Goal: Information Seeking & Learning: Learn about a topic

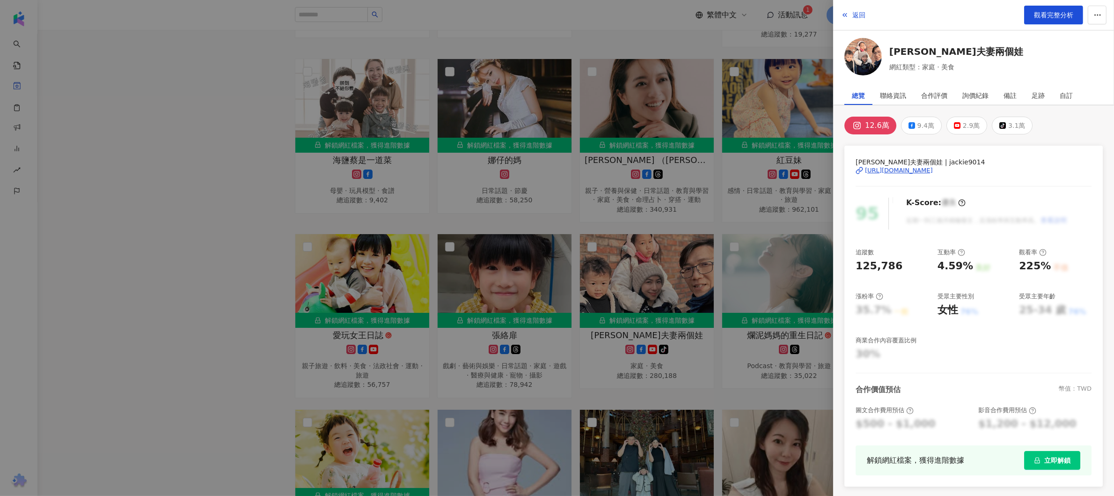
click at [218, 65] on div at bounding box center [557, 248] width 1114 height 496
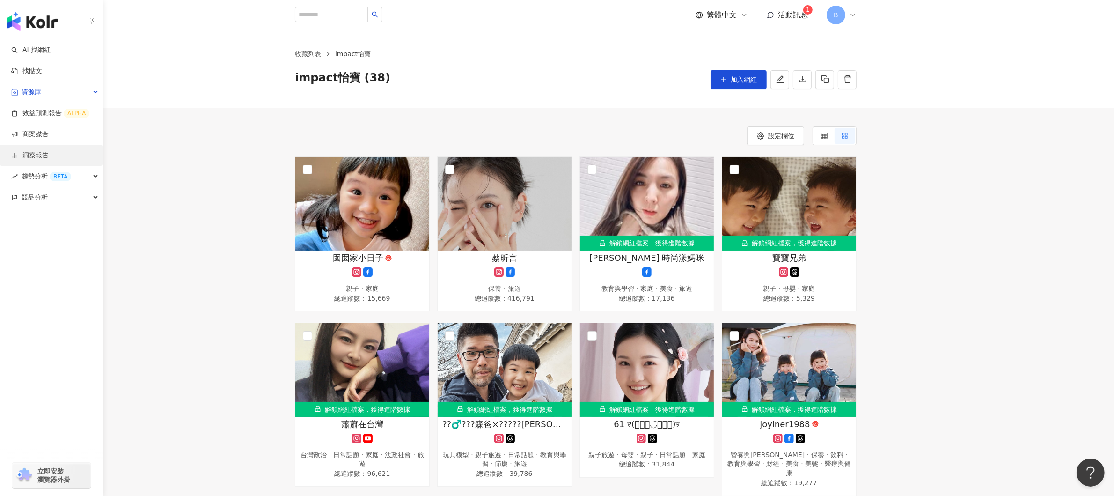
click at [42, 156] on link "洞察報告" at bounding box center [29, 155] width 37 height 9
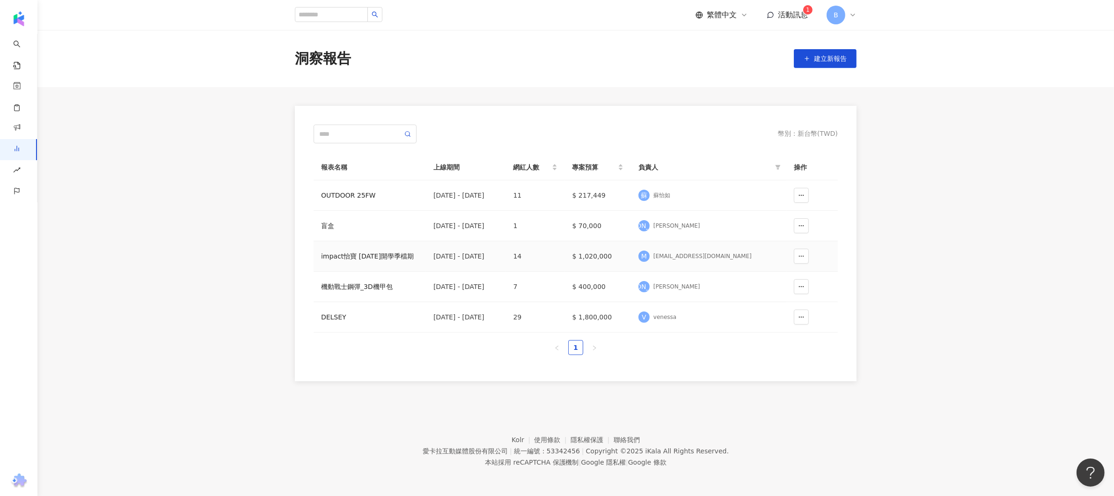
click at [363, 254] on div "impact怡寶 [DATE]開學季檔期" at bounding box center [369, 256] width 97 height 10
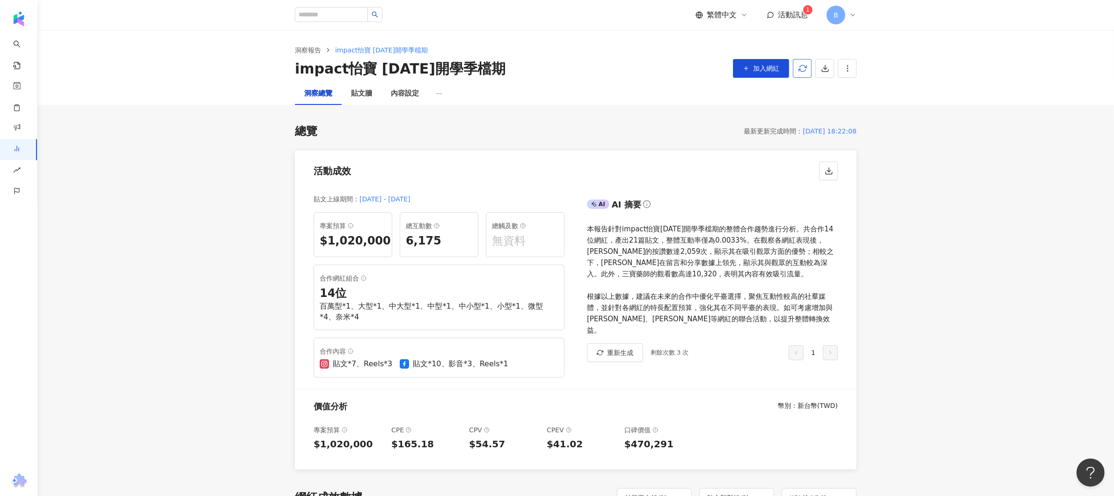
click at [801, 73] on span "button" at bounding box center [803, 68] width 8 height 10
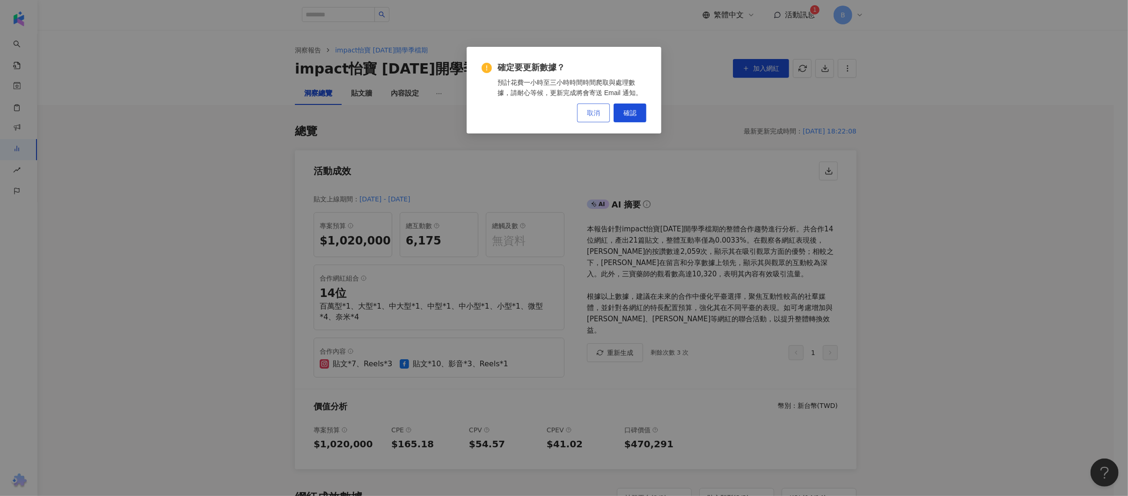
click at [597, 117] on button "取消" at bounding box center [593, 112] width 33 height 19
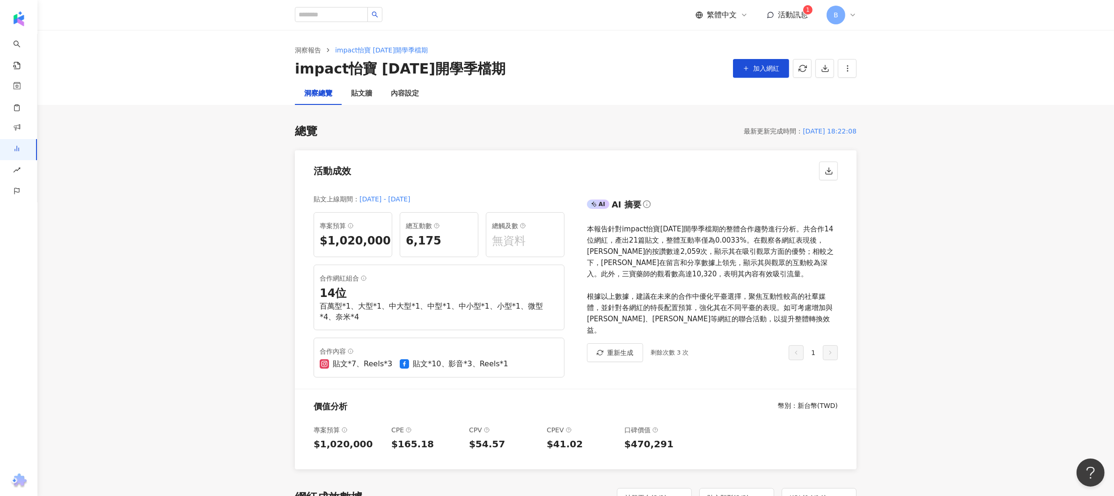
click at [359, 98] on div "貼文牆" at bounding box center [361, 93] width 21 height 11
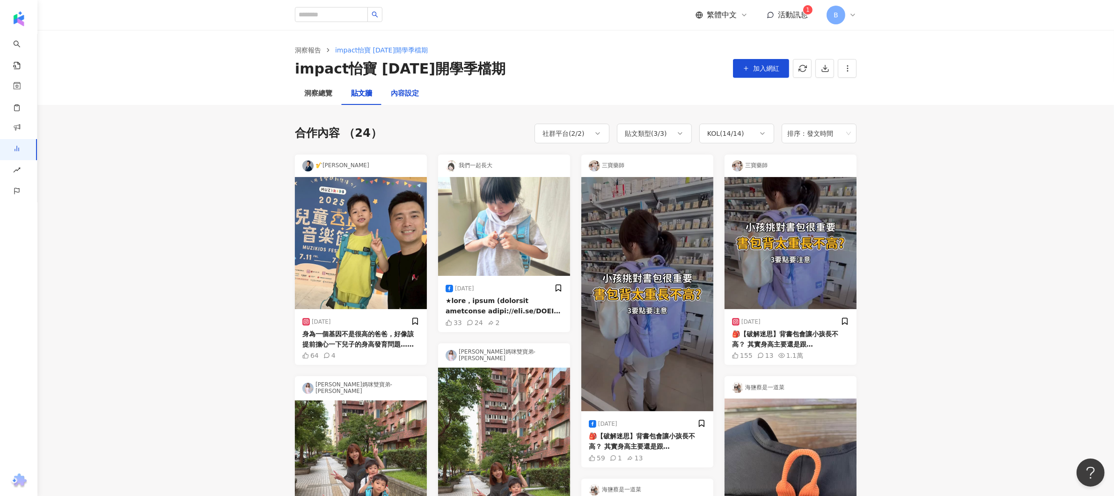
click at [418, 96] on div "內容設定" at bounding box center [405, 93] width 28 height 11
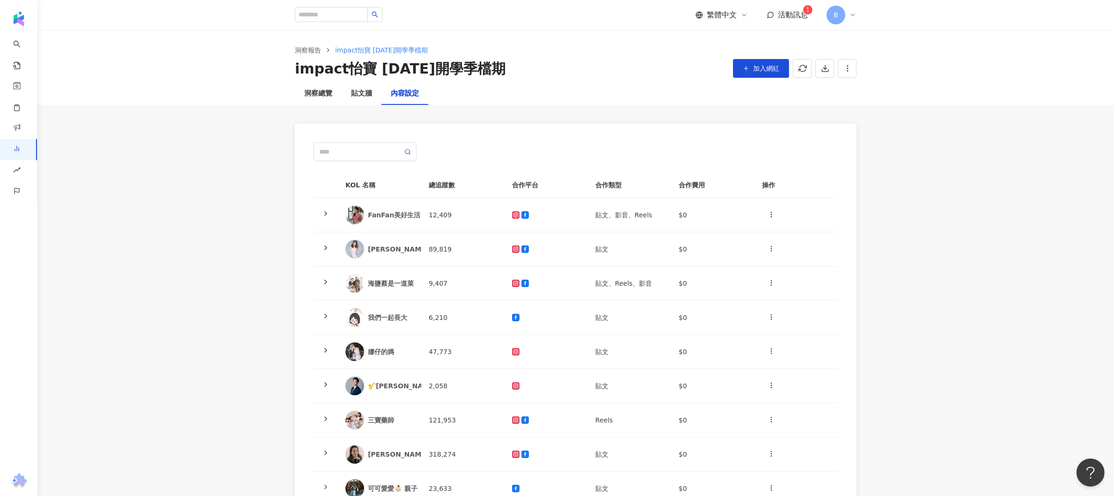
scroll to position [94, 0]
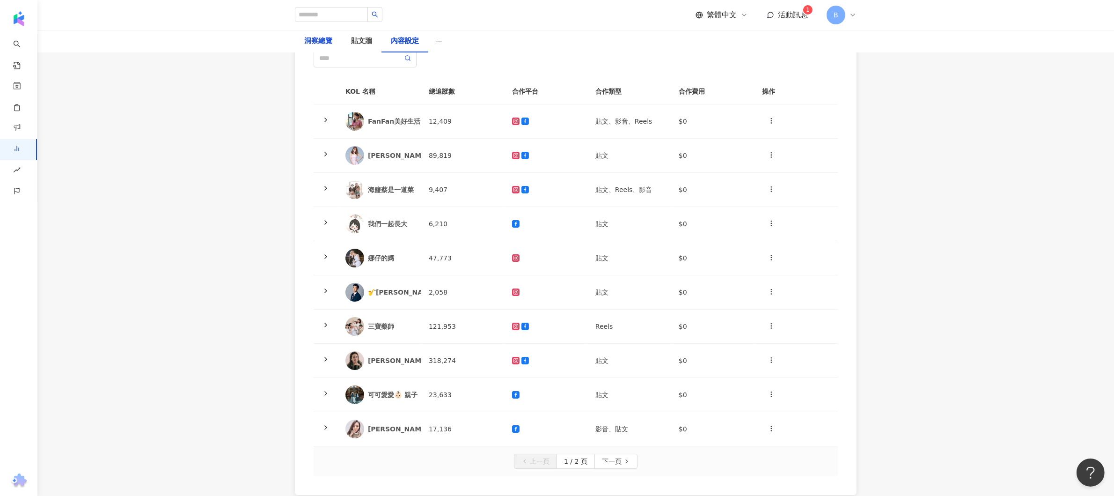
click at [322, 43] on div "洞察總覽" at bounding box center [318, 41] width 28 height 11
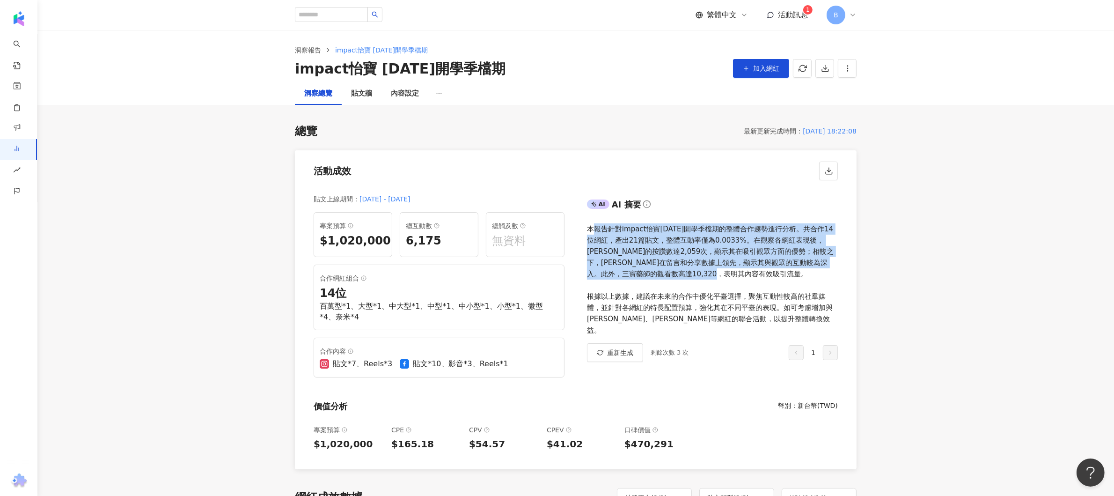
drag, startPoint x: 591, startPoint y: 233, endPoint x: 756, endPoint y: 269, distance: 169.1
click at [756, 269] on div "本報告針對impact怡寶[DATE]開學季檔期的整體合作趨勢進行分析。共合作14位網紅，產出21篇貼文，整體互動率僅為0.0033%。在觀察各網紅表現後，[…" at bounding box center [712, 279] width 251 height 112
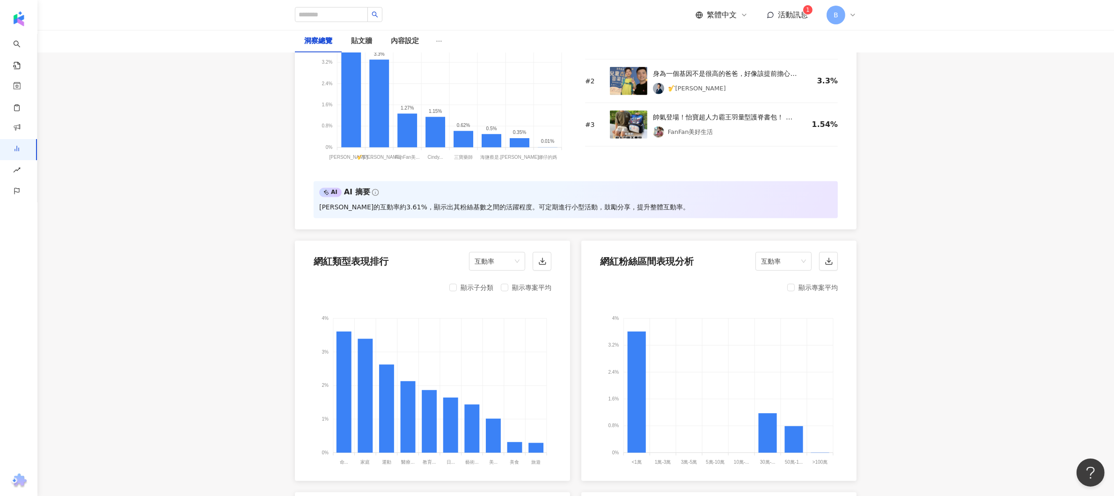
scroll to position [749, 0]
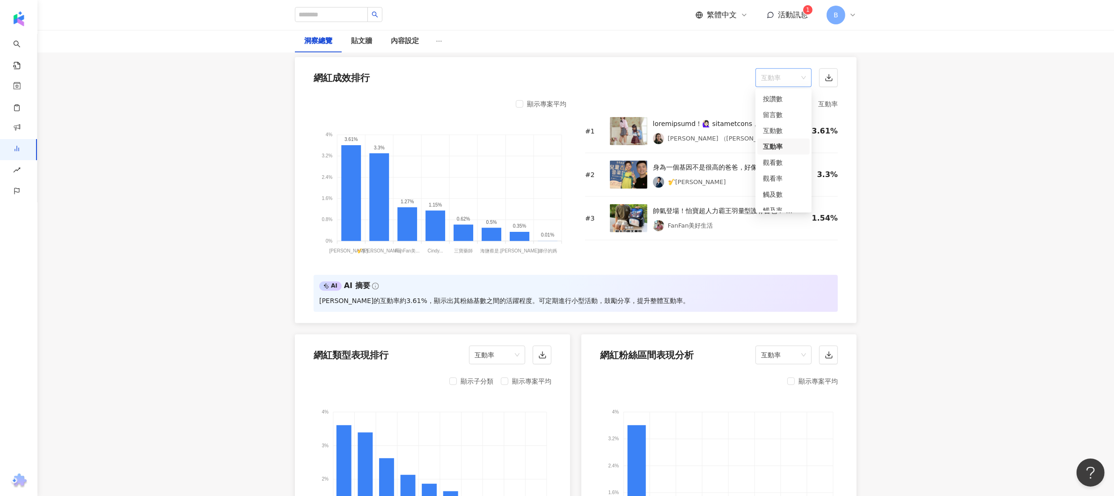
click at [757, 73] on div "互動率" at bounding box center [784, 77] width 56 height 19
click at [780, 193] on div "觸及數" at bounding box center [783, 194] width 41 height 10
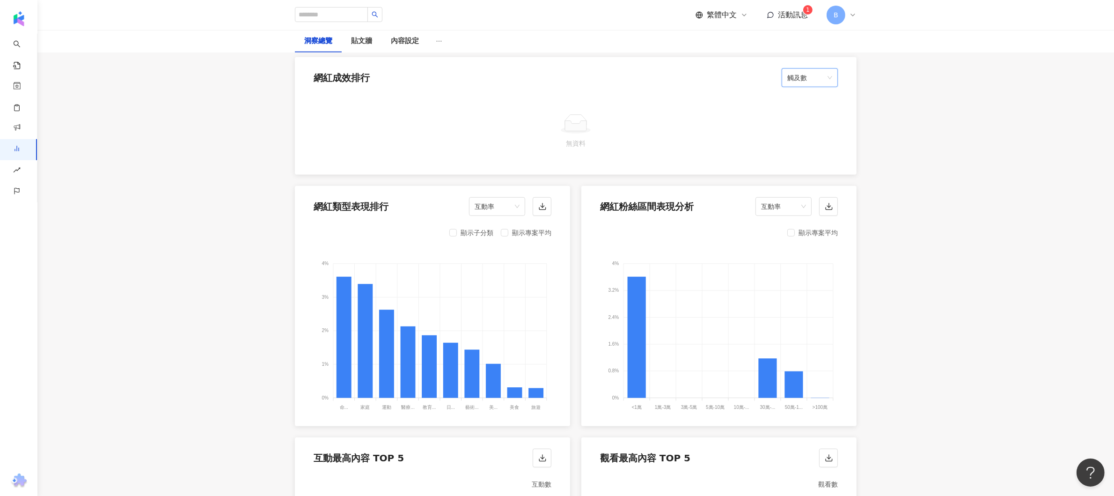
click at [811, 80] on span "觸及數" at bounding box center [809, 78] width 45 height 18
click at [812, 171] on div "觸及率" at bounding box center [809, 171] width 41 height 10
click at [816, 81] on span "觸及率" at bounding box center [809, 78] width 45 height 18
click at [814, 110] on div "互動率" at bounding box center [809, 108] width 41 height 10
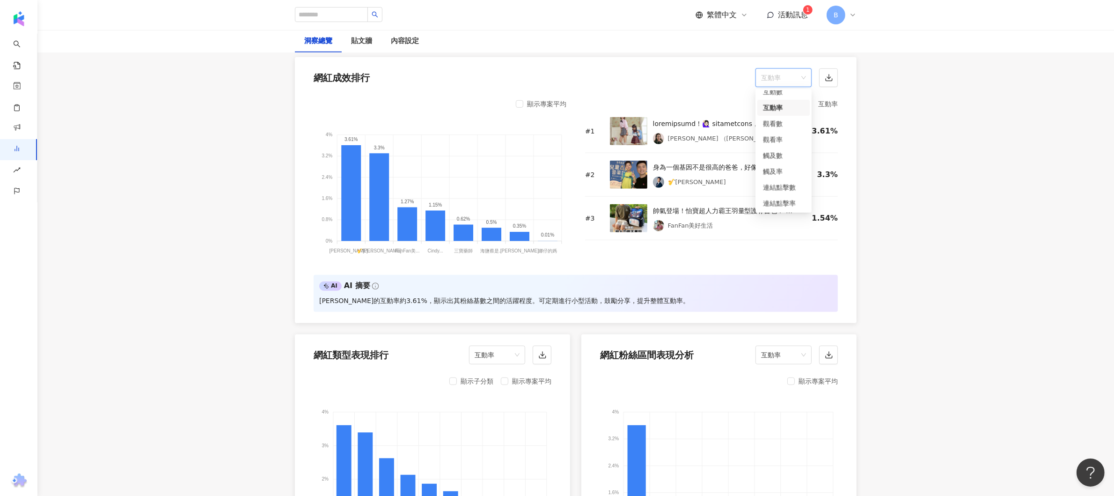
click at [809, 79] on div "互動率" at bounding box center [784, 77] width 56 height 19
click at [782, 96] on div "互動數" at bounding box center [783, 92] width 41 height 10
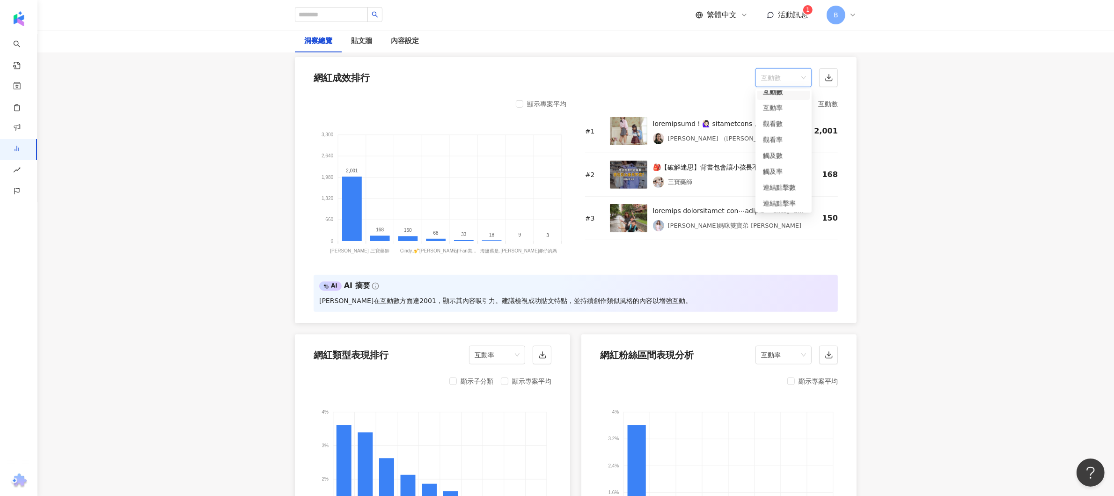
scroll to position [31, 0]
click at [781, 79] on span "互動數" at bounding box center [783, 78] width 45 height 18
click at [775, 128] on div "觀看數" at bounding box center [783, 131] width 41 height 10
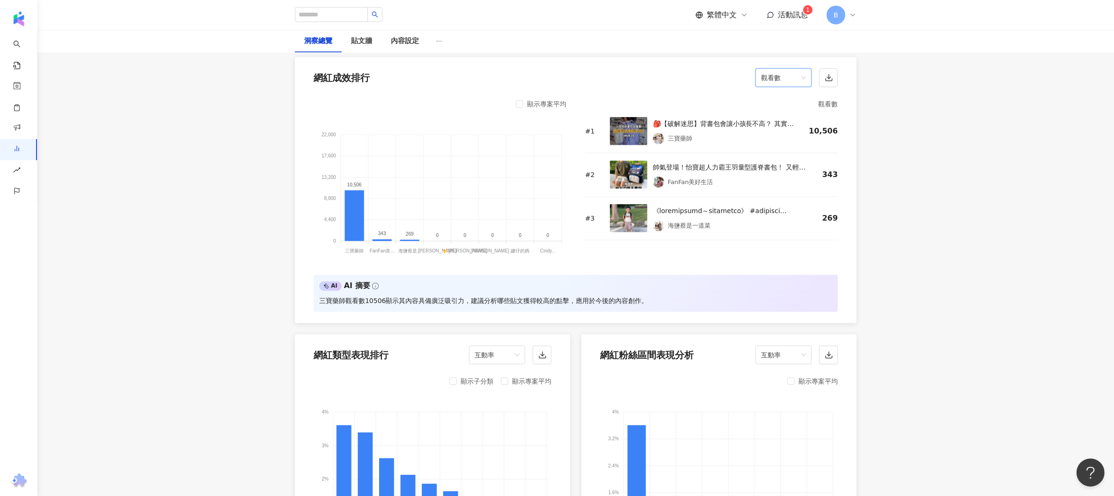
click at [791, 73] on span "觀看數" at bounding box center [783, 78] width 45 height 18
click at [785, 100] on div "按讚數" at bounding box center [783, 99] width 41 height 10
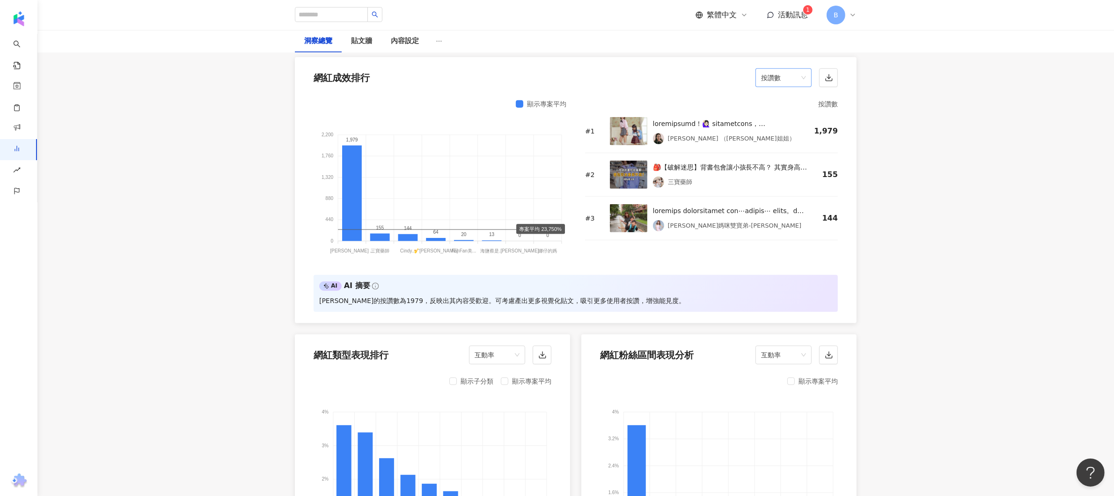
click at [787, 78] on span "按讚數" at bounding box center [783, 78] width 45 height 18
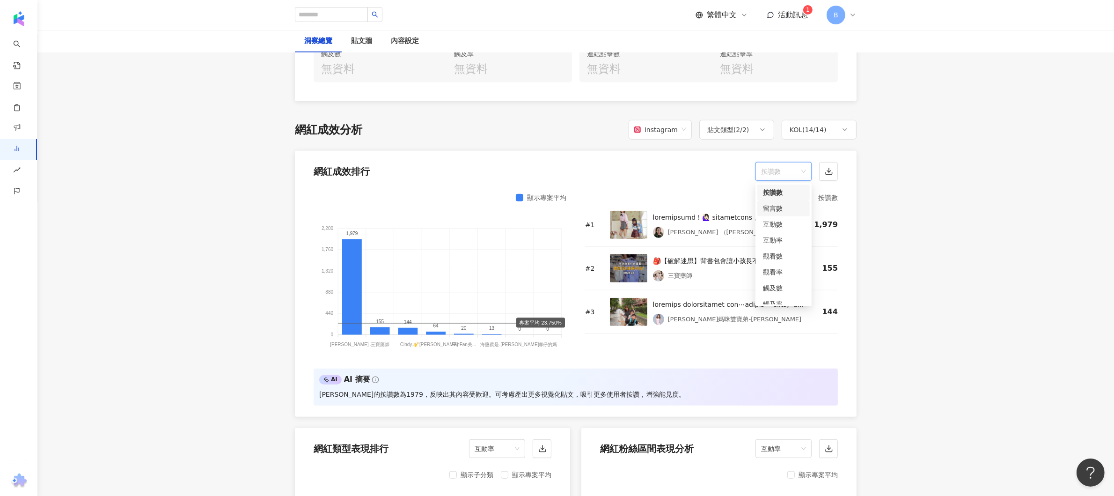
click at [770, 204] on div "留言數" at bounding box center [783, 208] width 41 height 10
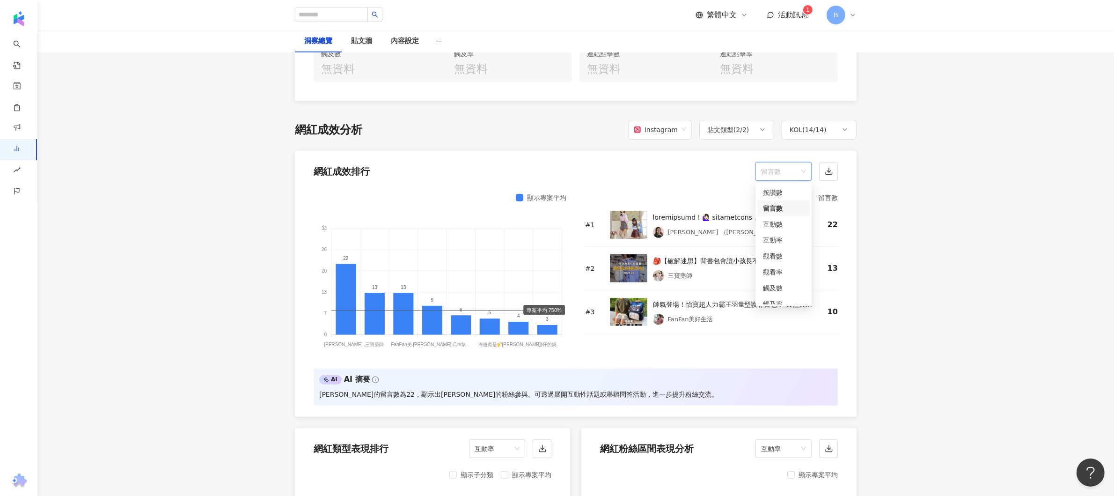
click at [793, 174] on span "留言數" at bounding box center [783, 171] width 45 height 18
click at [784, 221] on div "互動數" at bounding box center [783, 224] width 41 height 10
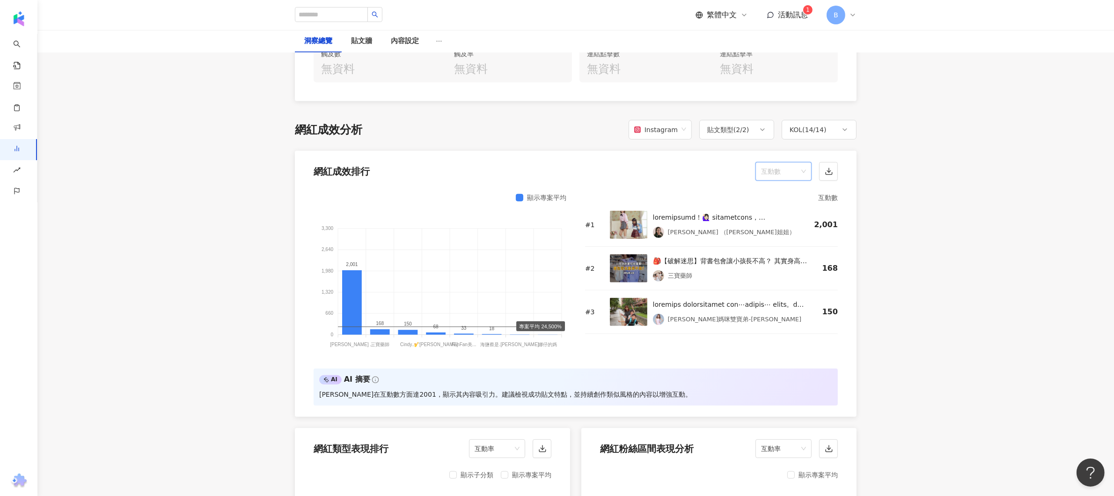
click at [792, 171] on span "互動數" at bounding box center [783, 171] width 45 height 18
click at [774, 240] on div "互動率" at bounding box center [783, 240] width 41 height 10
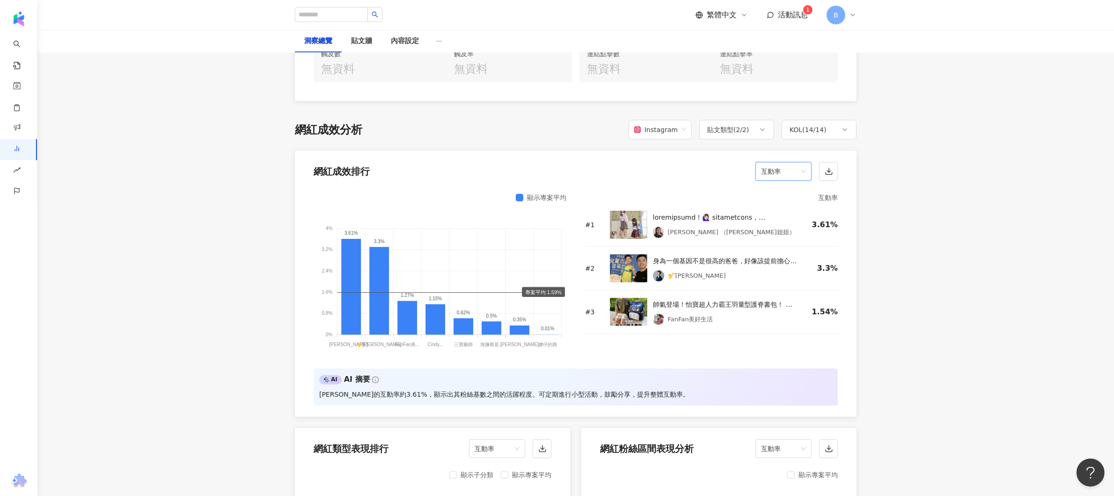
click at [793, 175] on span "互動率" at bounding box center [783, 171] width 45 height 18
click at [778, 257] on div "觀看數" at bounding box center [783, 256] width 41 height 10
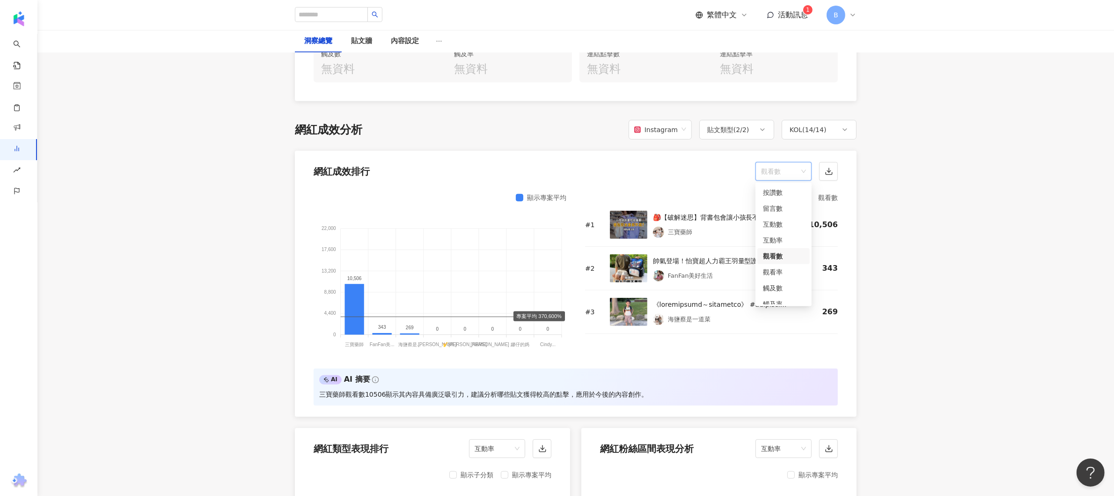
click at [793, 178] on span "觀看數" at bounding box center [783, 171] width 45 height 18
click at [778, 273] on div "觀看率" at bounding box center [783, 272] width 41 height 10
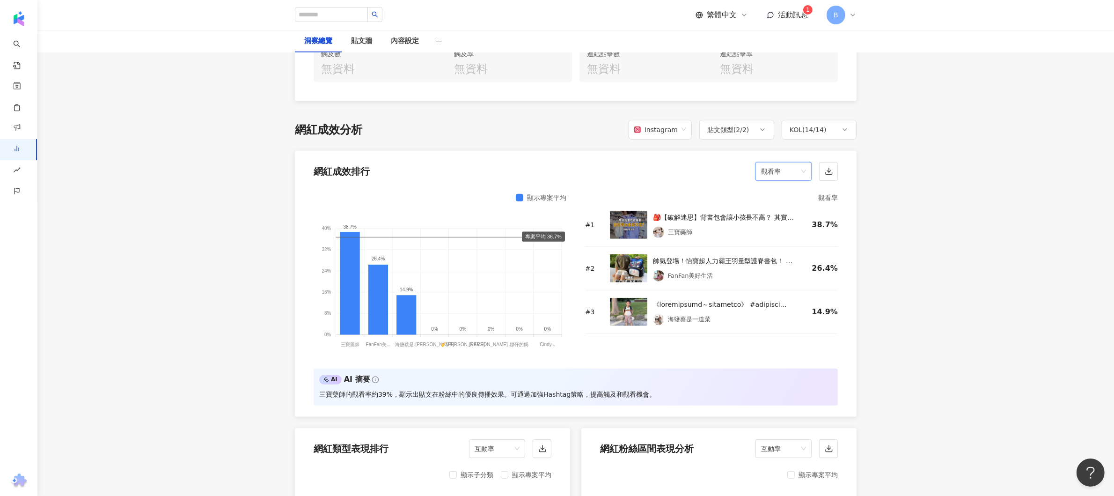
click at [785, 169] on span "觀看率" at bounding box center [783, 171] width 45 height 18
click at [682, 132] on span "Instagram" at bounding box center [660, 130] width 52 height 18
click at [670, 168] on div "Facebook" at bounding box center [663, 167] width 48 height 10
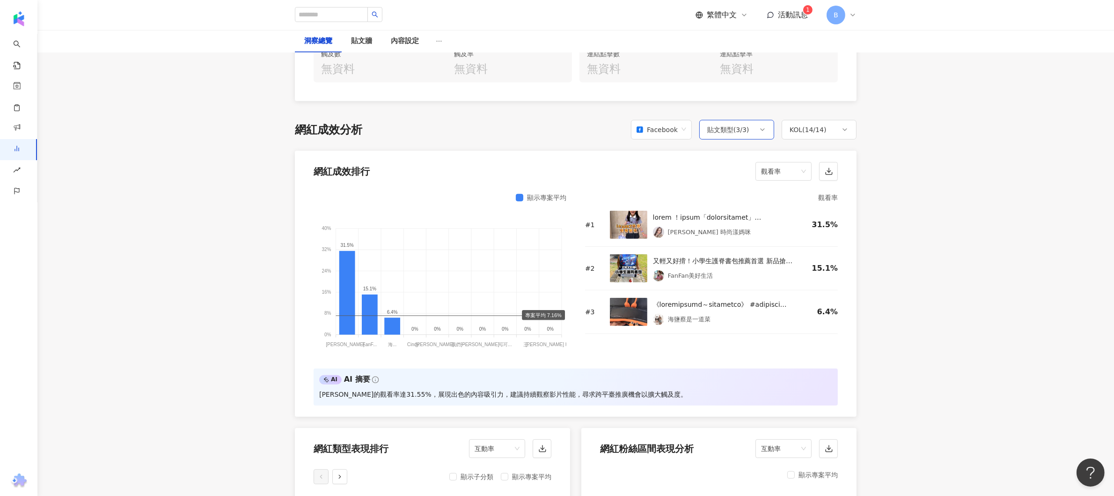
click at [744, 125] on div "貼文類型 ( 3 / 3 )" at bounding box center [728, 129] width 42 height 11
click at [790, 164] on span "觀看率" at bounding box center [783, 171] width 45 height 18
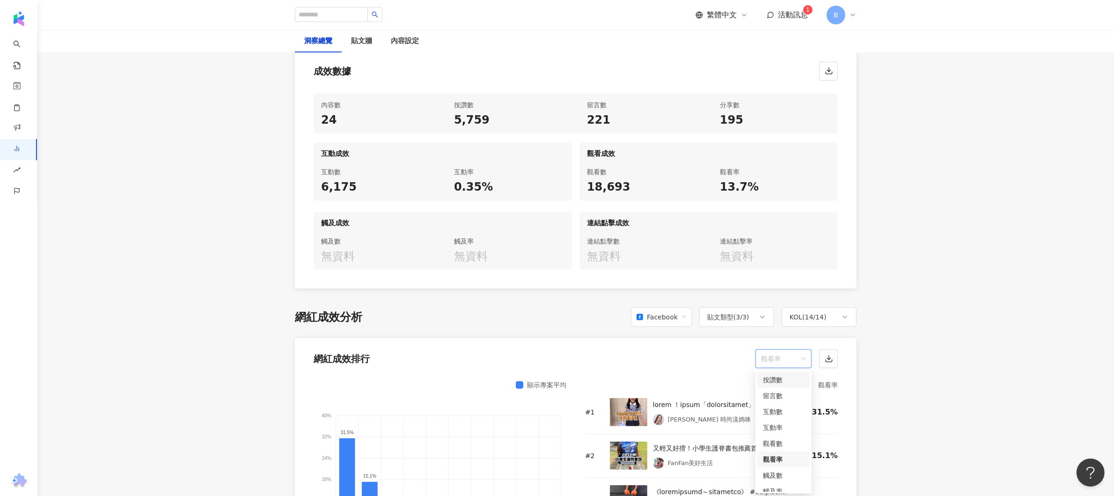
click at [786, 382] on div "按讚數" at bounding box center [783, 379] width 41 height 10
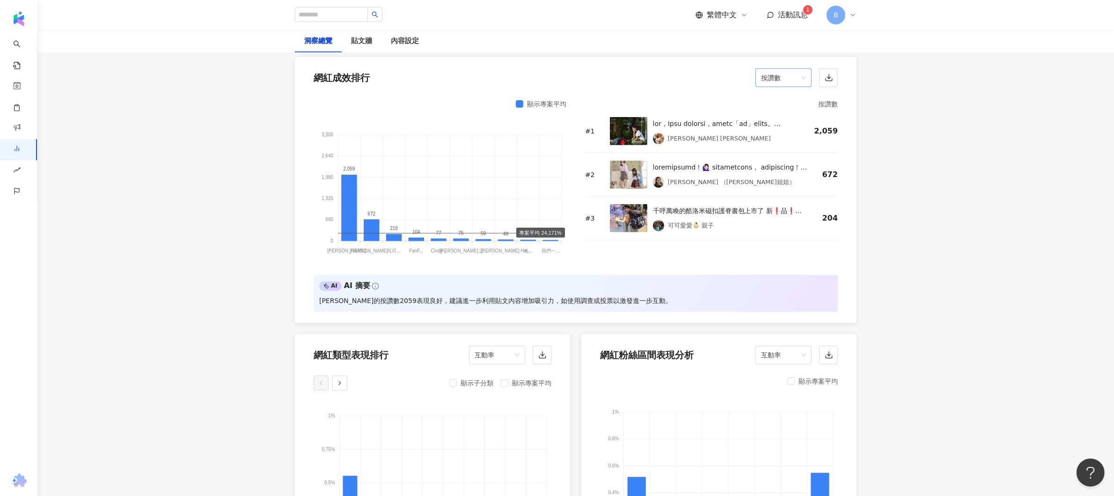
click at [797, 85] on span "按讚數" at bounding box center [783, 78] width 45 height 18
click at [787, 117] on div "留言數" at bounding box center [783, 115] width 41 height 10
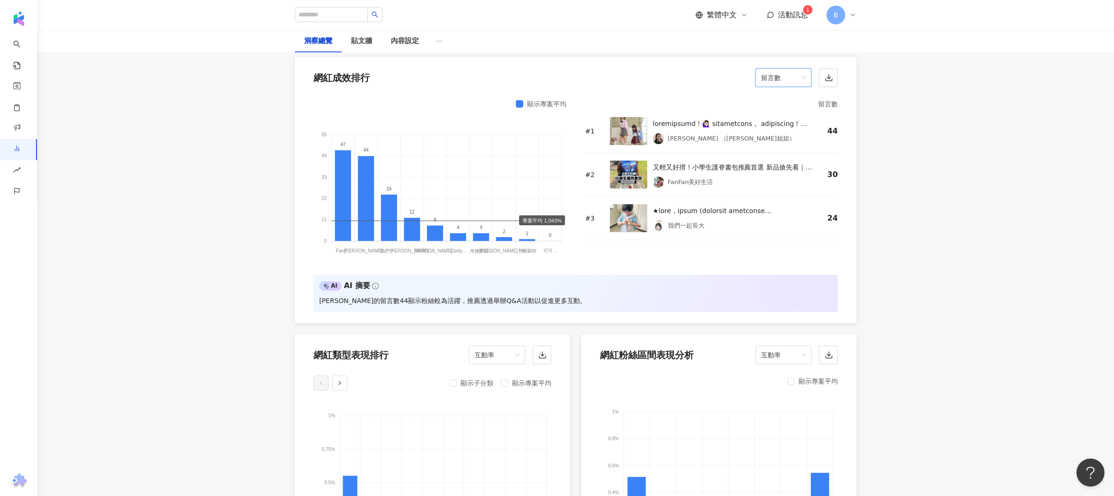
click at [789, 83] on span "留言數" at bounding box center [783, 78] width 45 height 18
click at [778, 135] on div "互動數" at bounding box center [783, 130] width 41 height 10
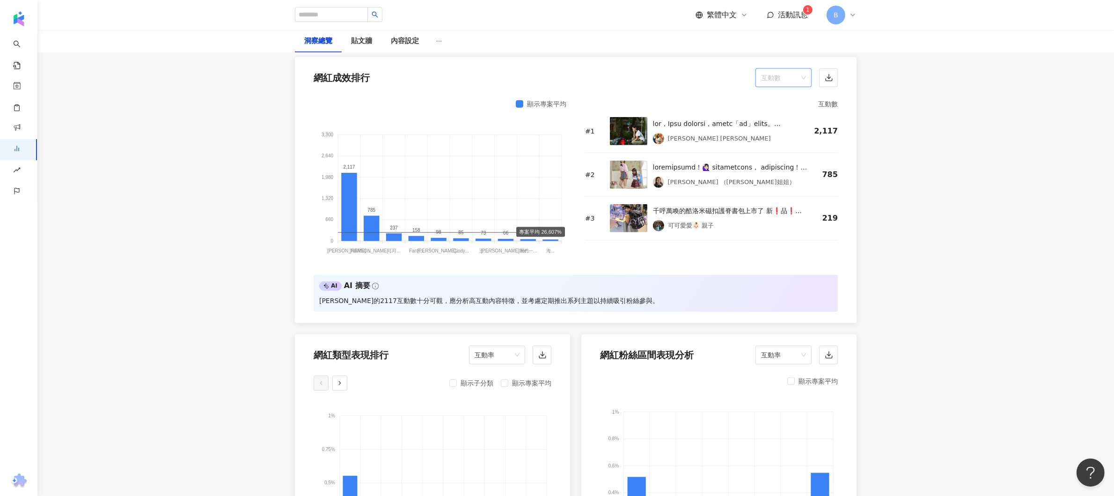
click at [798, 81] on span "互動數" at bounding box center [783, 78] width 45 height 18
click at [776, 148] on div "互動率" at bounding box center [783, 146] width 41 height 10
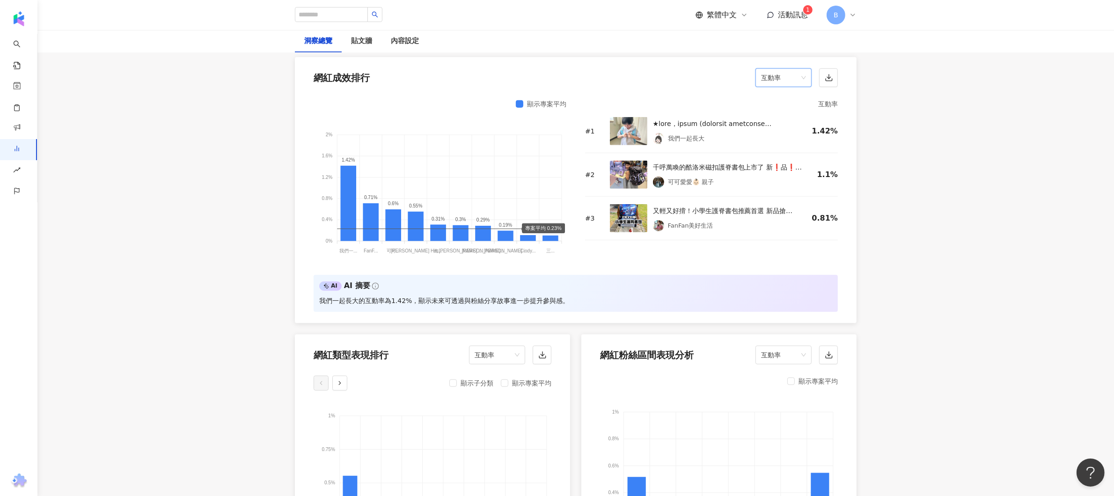
click at [809, 81] on div "互動率" at bounding box center [784, 77] width 56 height 19
click at [771, 164] on div "觀看數" at bounding box center [783, 162] width 41 height 10
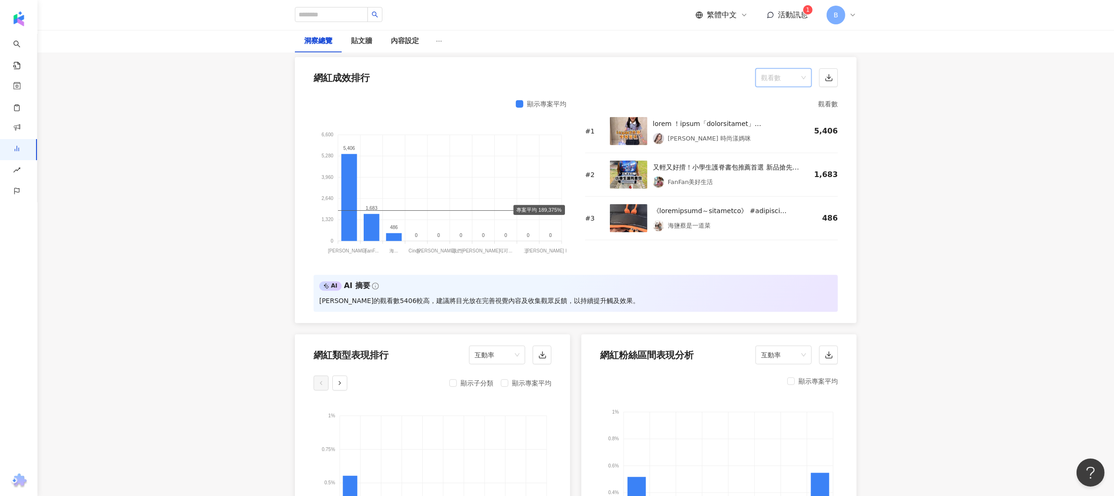
click at [798, 82] on span "觀看數" at bounding box center [783, 78] width 45 height 18
click at [777, 174] on div "觀看率" at bounding box center [783, 178] width 41 height 10
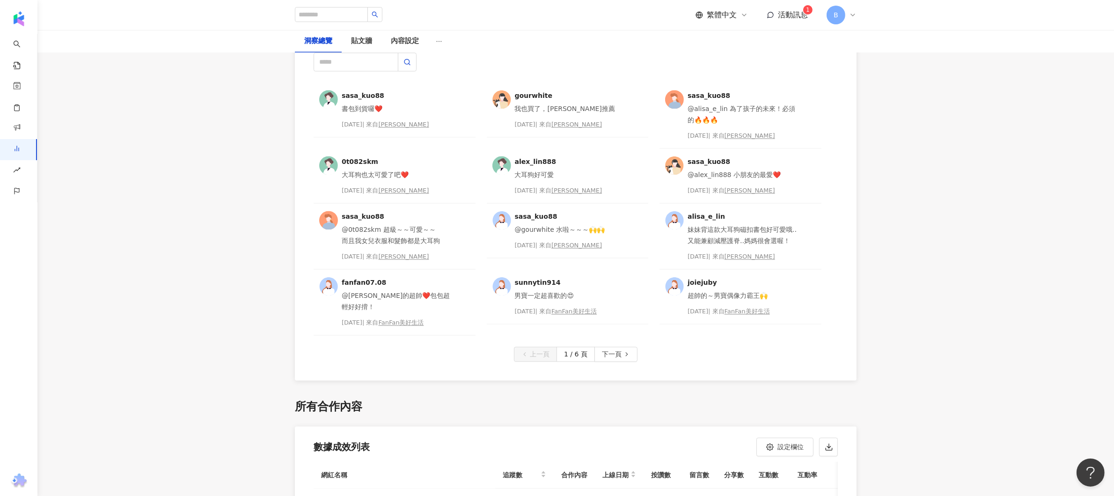
scroll to position [2341, 0]
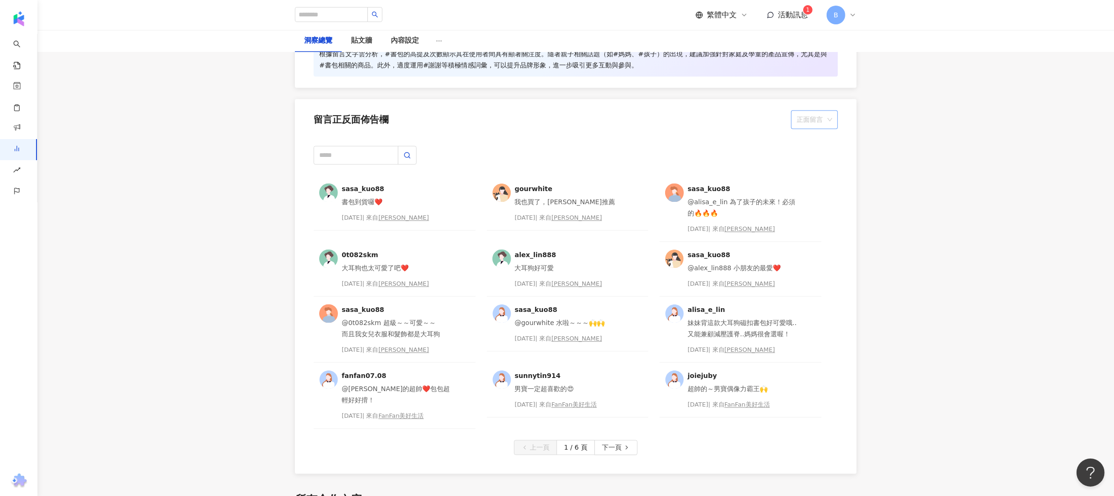
click at [809, 116] on span "正面留言" at bounding box center [815, 120] width 36 height 18
click at [610, 440] on span "下一頁" at bounding box center [612, 447] width 20 height 15
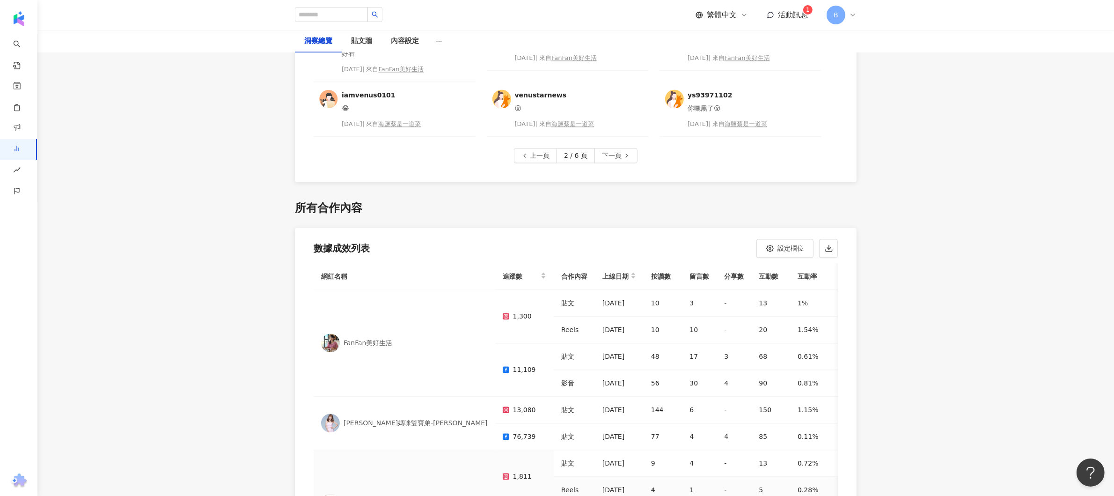
scroll to position [187, 0]
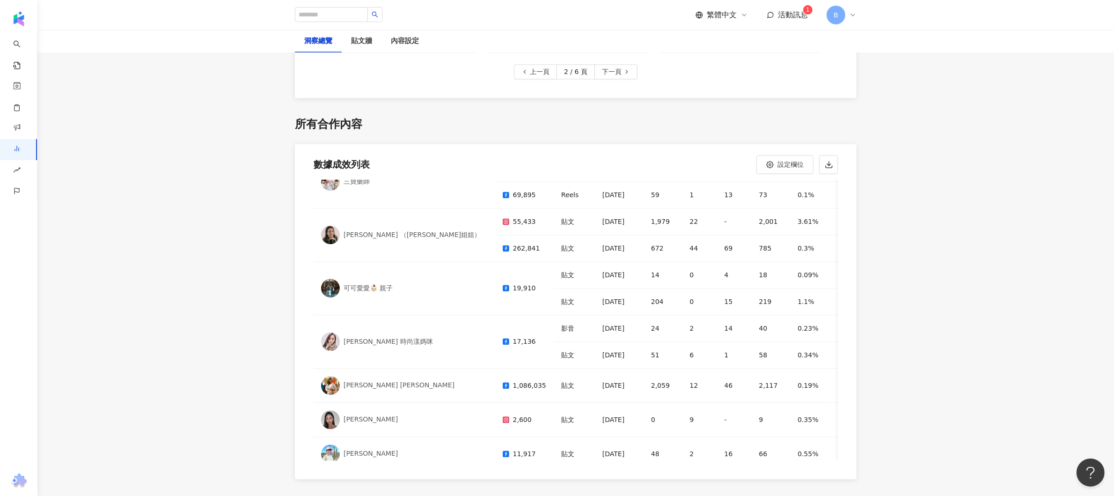
scroll to position [440, 0]
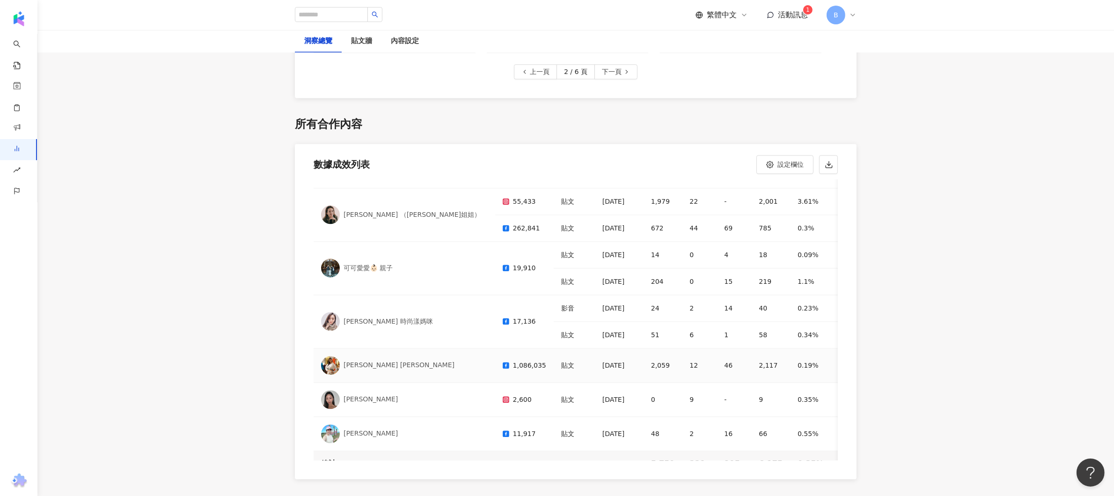
click at [875, 348] on td "-" at bounding box center [895, 365] width 41 height 34
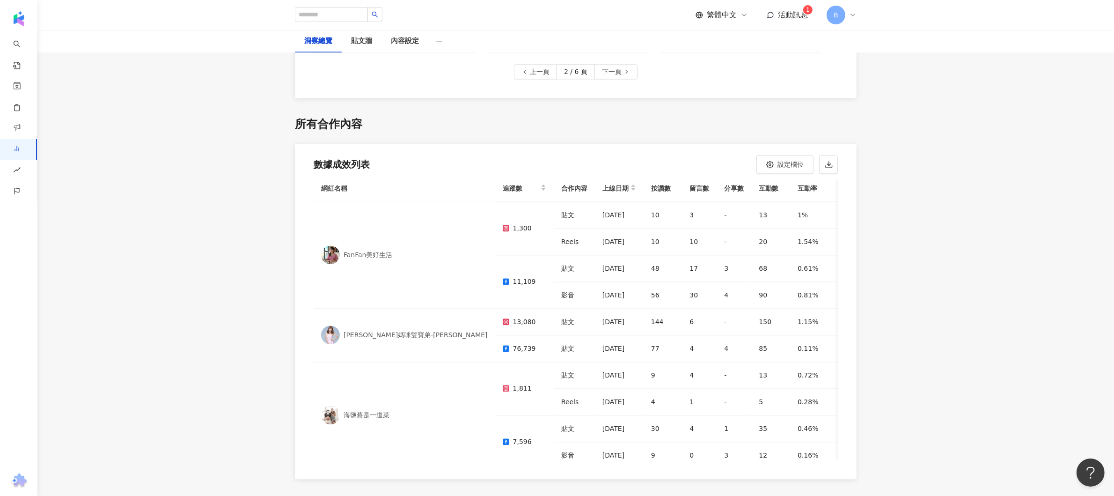
scroll to position [0, 0]
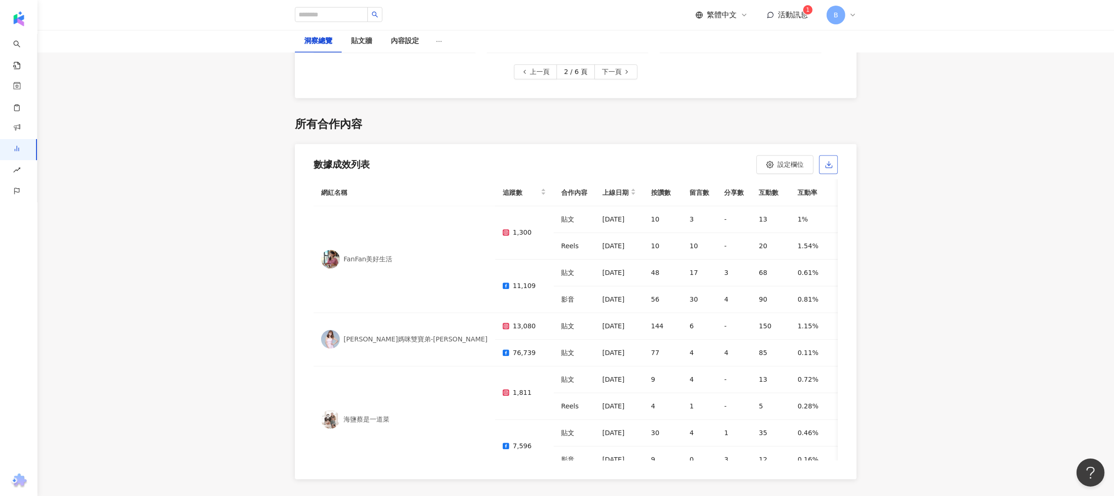
click at [833, 160] on icon "button" at bounding box center [829, 164] width 8 height 8
